Goal: Task Accomplishment & Management: Complete application form

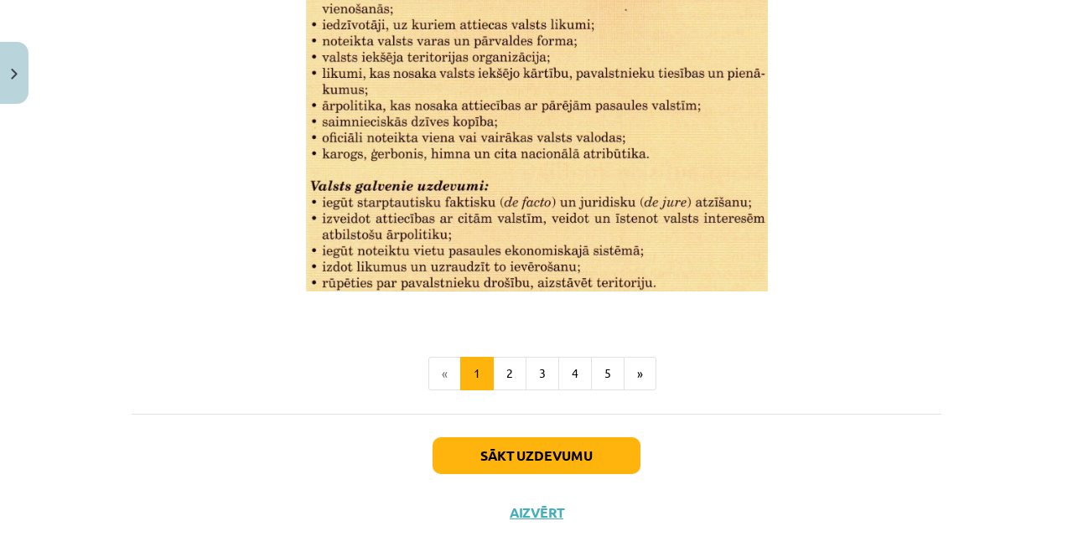
scroll to position [2255, 0]
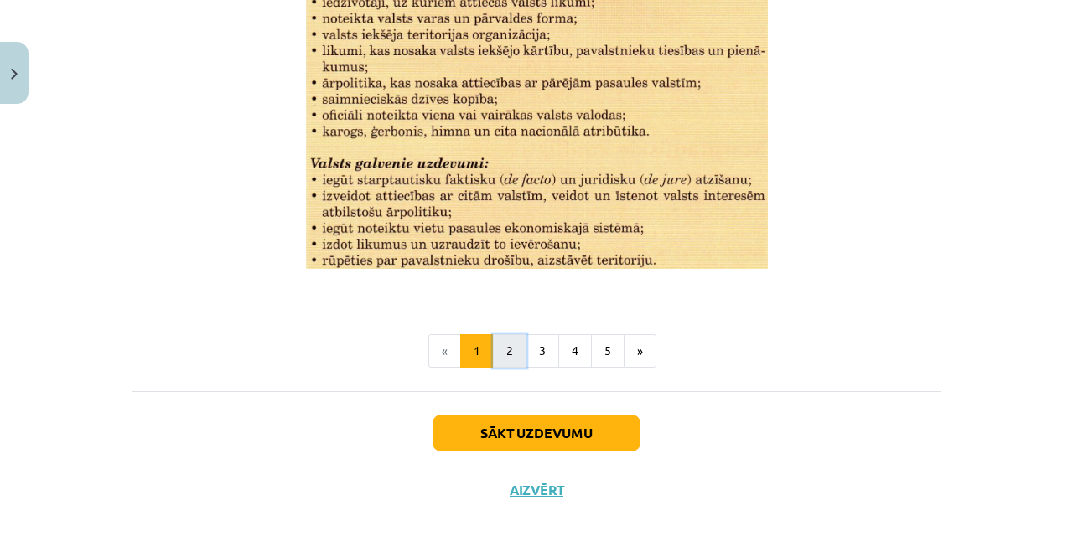
click at [506, 355] on button "2" at bounding box center [510, 351] width 34 height 34
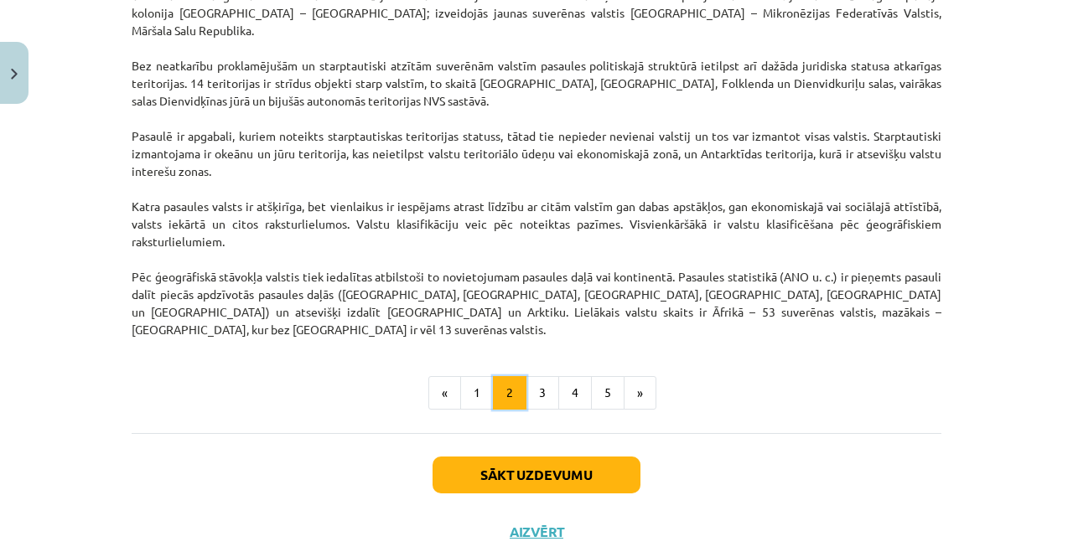
scroll to position [1489, 0]
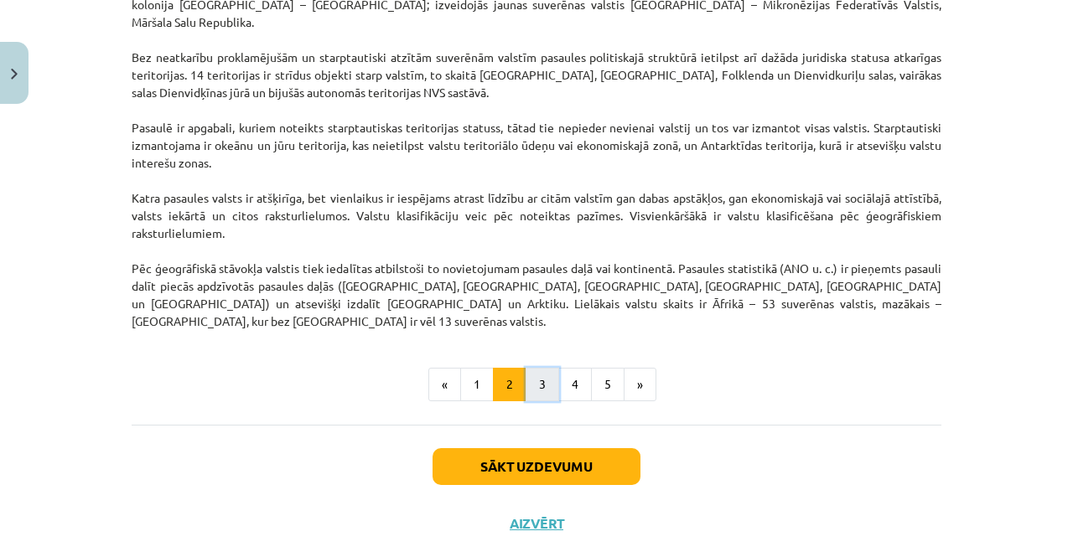
click at [525, 368] on button "3" at bounding box center [542, 385] width 34 height 34
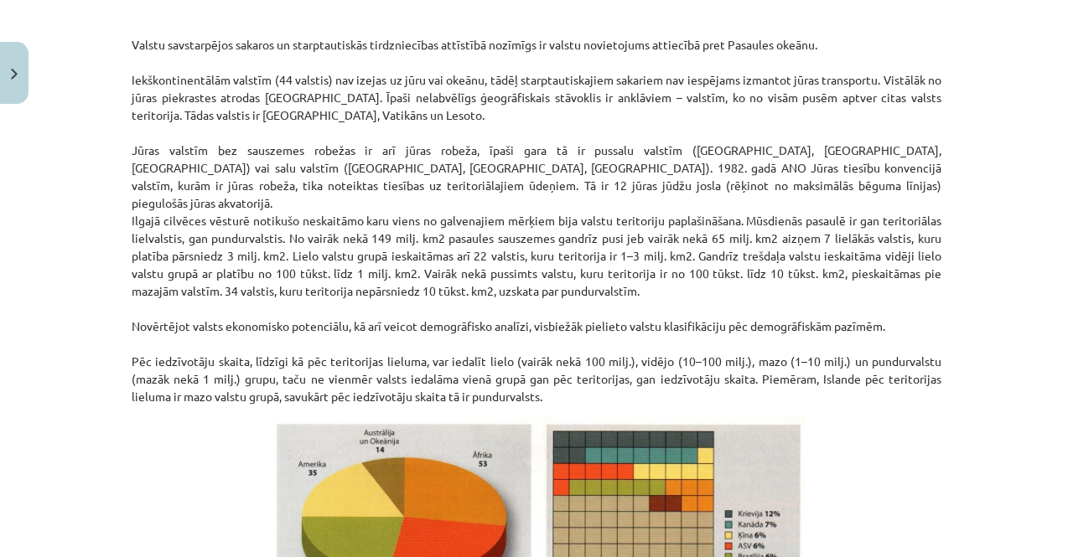
scroll to position [843, 0]
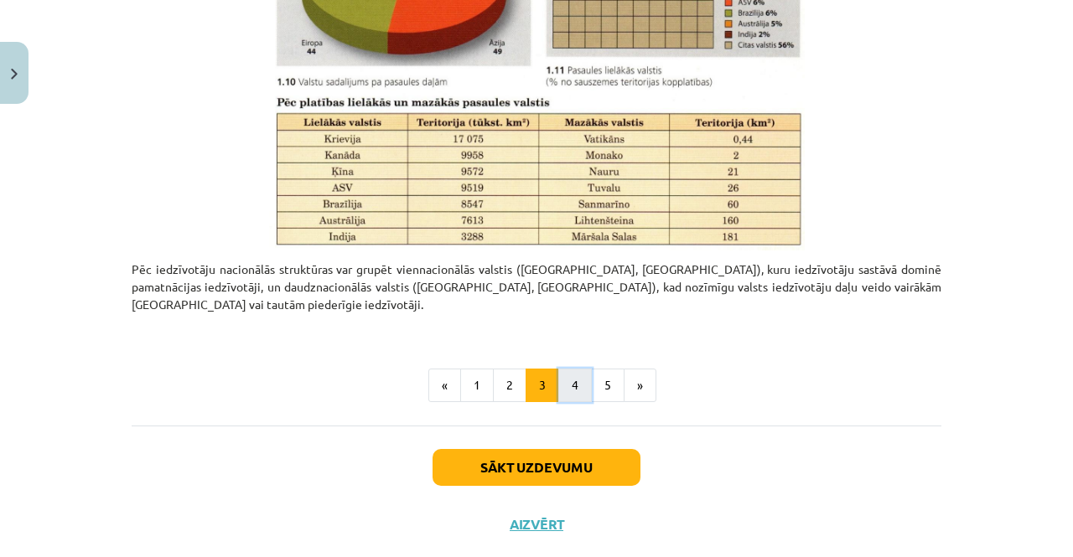
click at [567, 369] on button "4" at bounding box center [575, 386] width 34 height 34
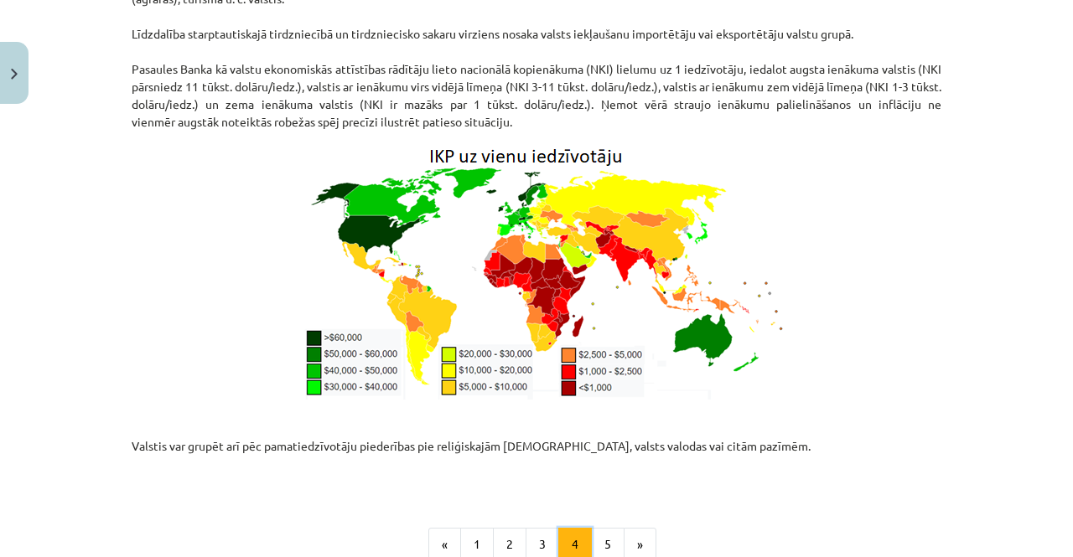
scroll to position [2234, 0]
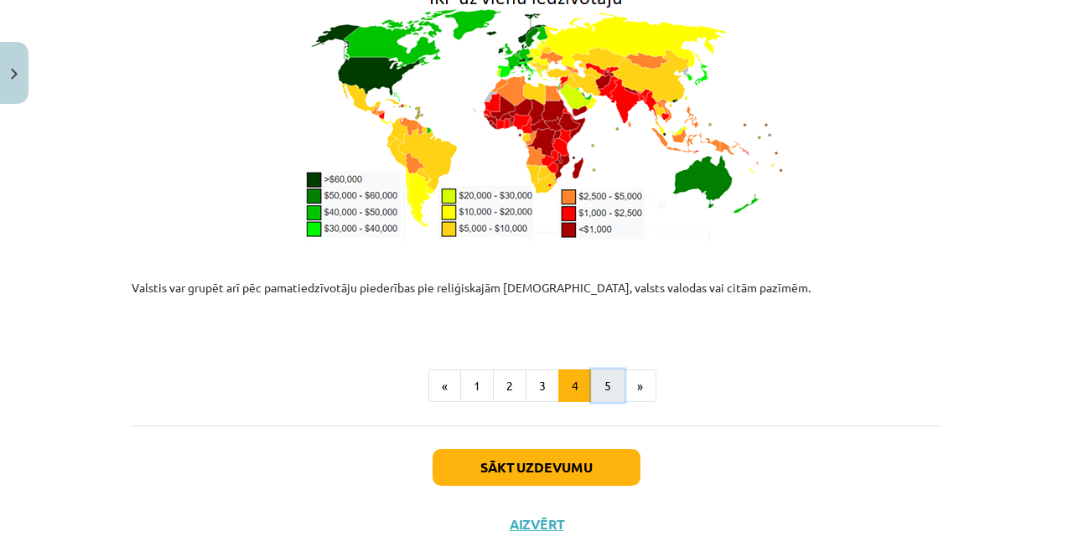
click at [599, 370] on button "5" at bounding box center [608, 387] width 34 height 34
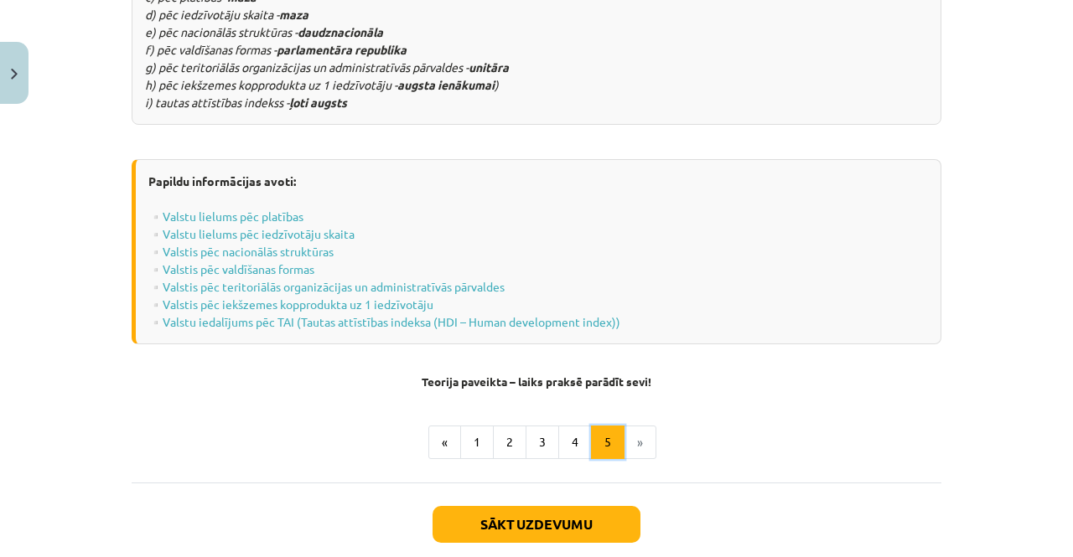
scroll to position [2235, 0]
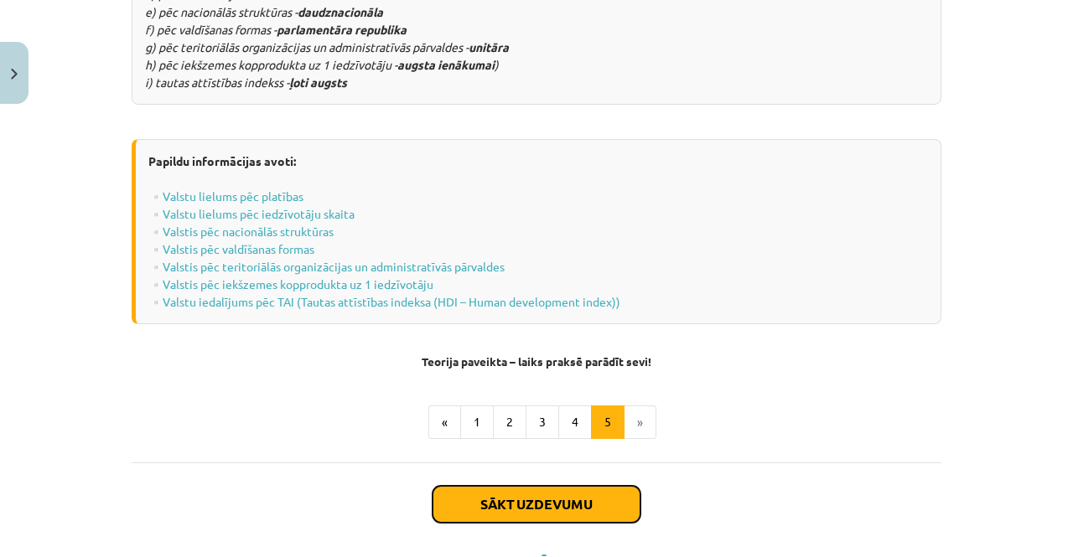
click at [553, 486] on button "Sākt uzdevumu" at bounding box center [536, 504] width 208 height 37
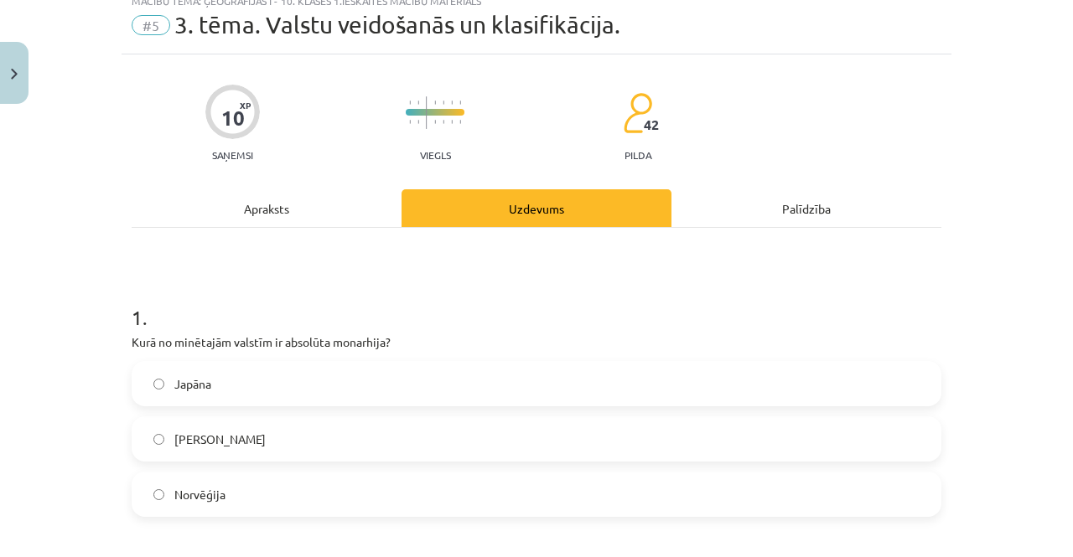
scroll to position [42, 0]
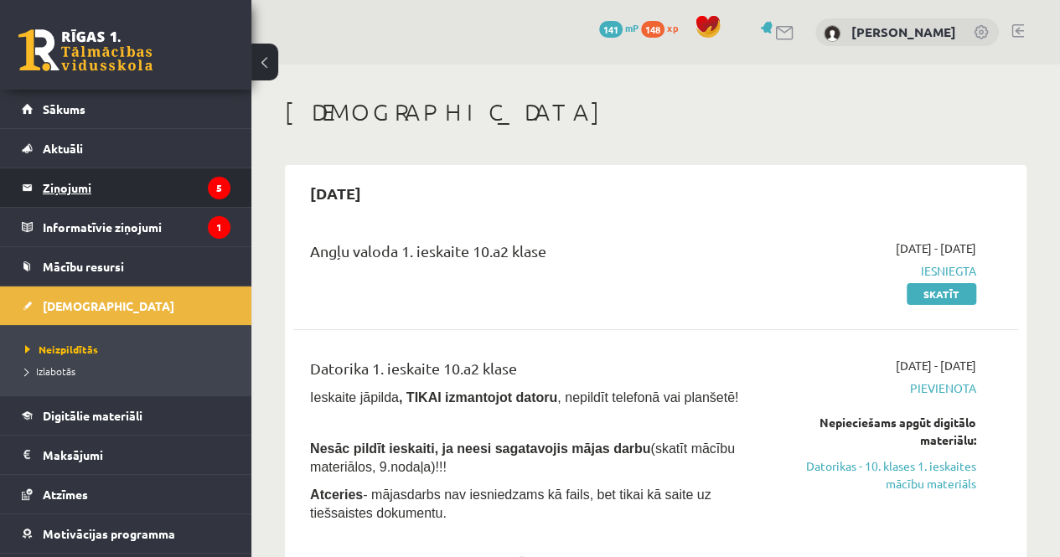
click at [178, 192] on legend "Ziņojumi 5" at bounding box center [137, 187] width 188 height 39
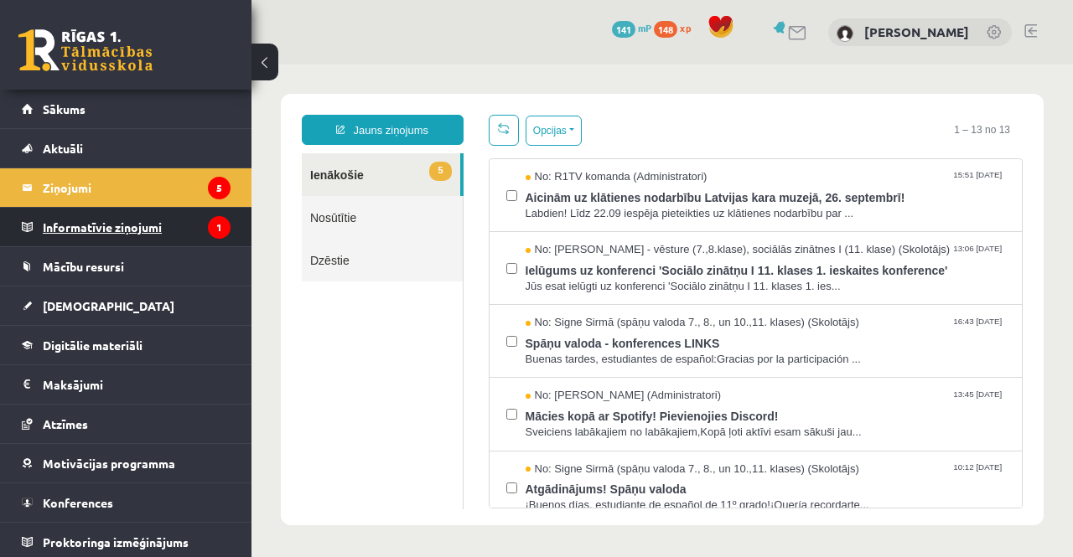
click at [184, 223] on legend "Informatīvie ziņojumi 1" at bounding box center [137, 227] width 188 height 39
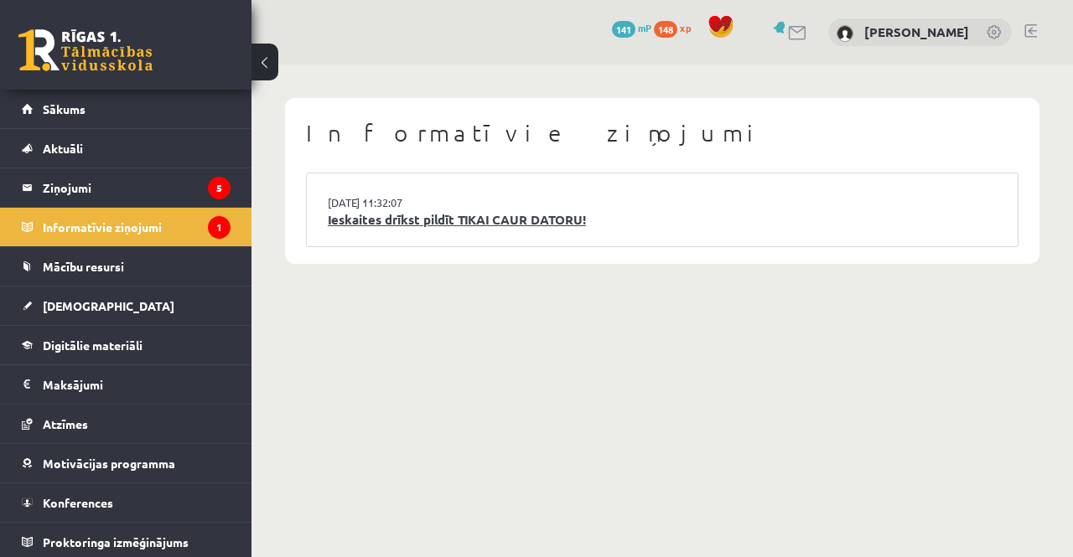
click at [481, 222] on link "Ieskaites drīkst pildīt TIKAI CAUR DATORU!" at bounding box center [662, 219] width 669 height 19
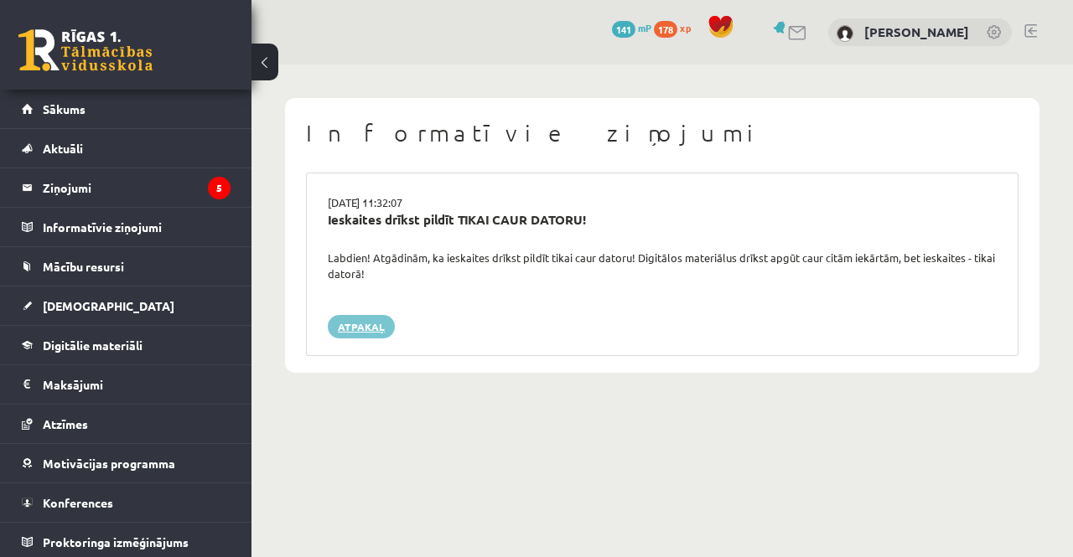
click at [366, 326] on link "Atpakaļ" at bounding box center [361, 326] width 67 height 23
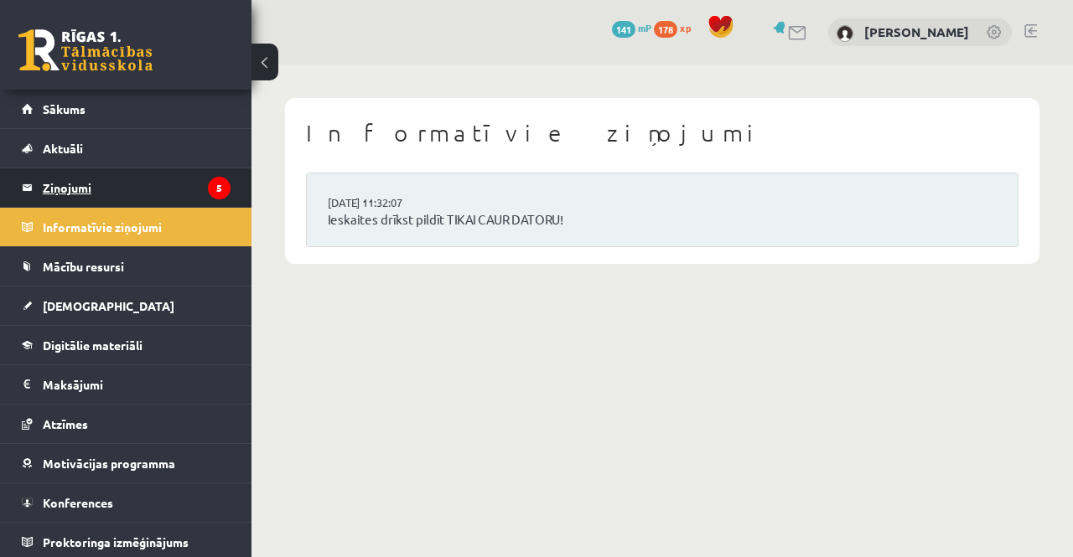
click at [144, 186] on legend "Ziņojumi 5" at bounding box center [137, 187] width 188 height 39
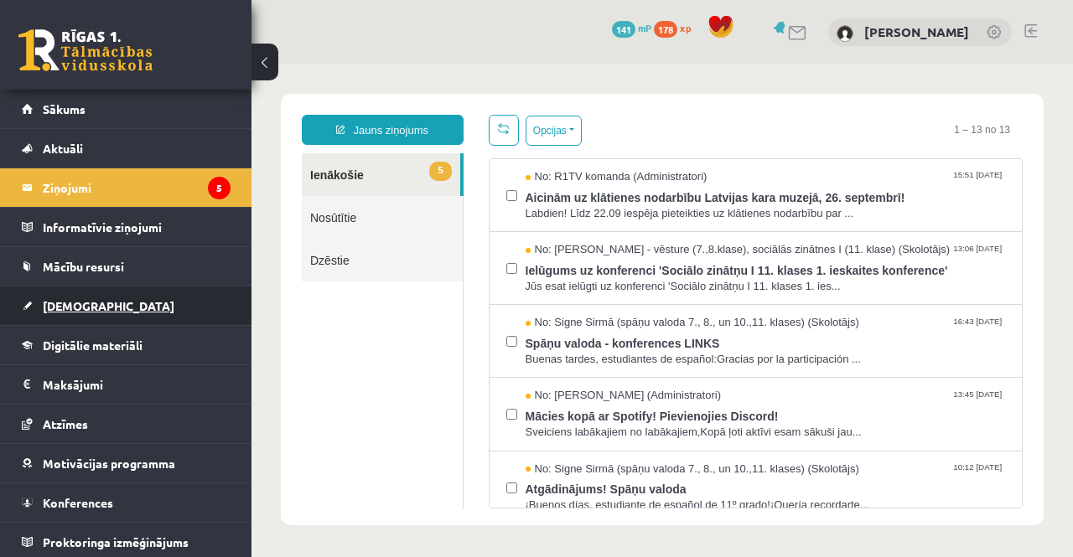
click at [101, 306] on link "[DEMOGRAPHIC_DATA]" at bounding box center [126, 306] width 209 height 39
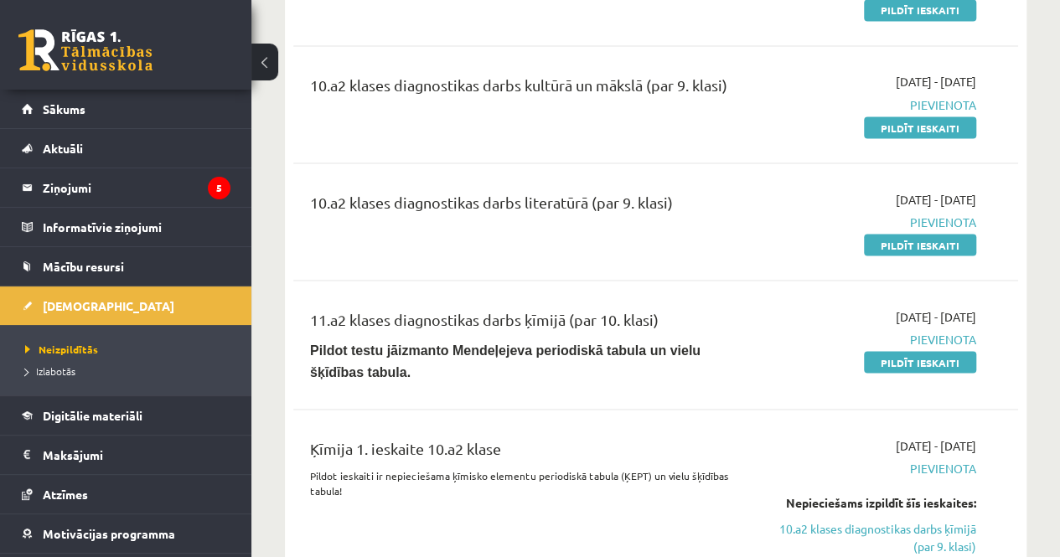
scroll to position [1501, 0]
